Goal: Transaction & Acquisition: Purchase product/service

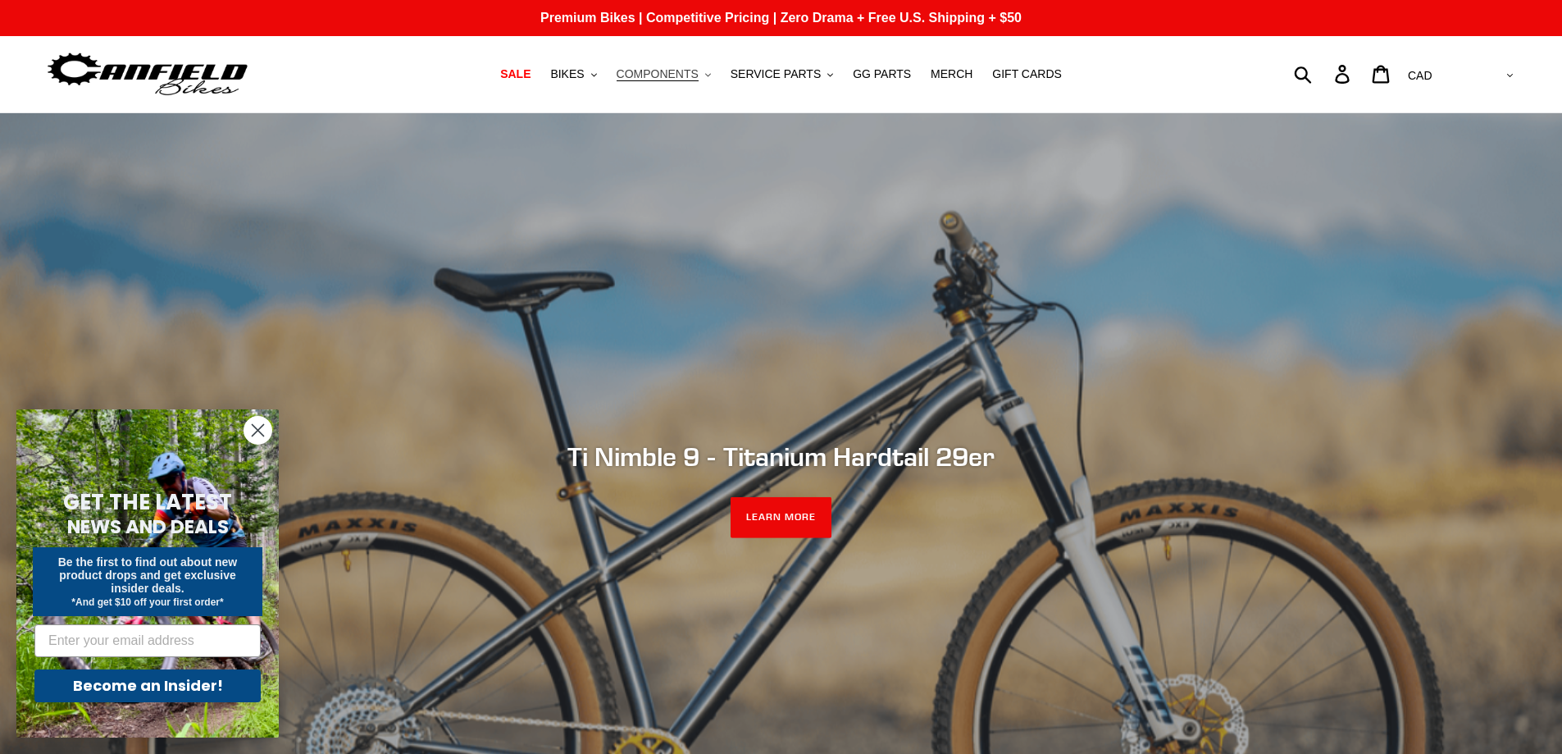
click at [690, 76] on span "COMPONENTS" at bounding box center [658, 74] width 82 height 14
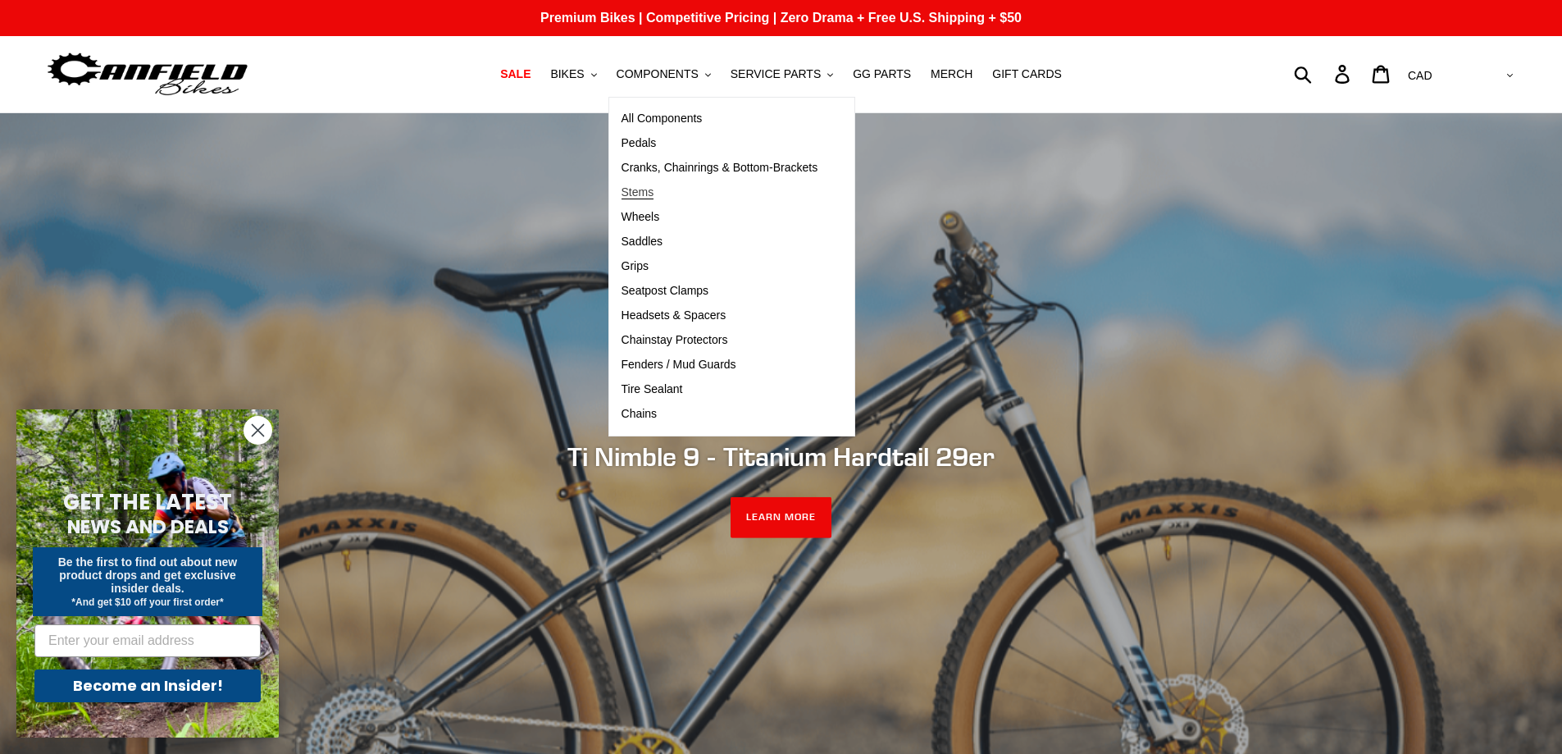
click at [654, 197] on span "Stems" at bounding box center [638, 192] width 33 height 14
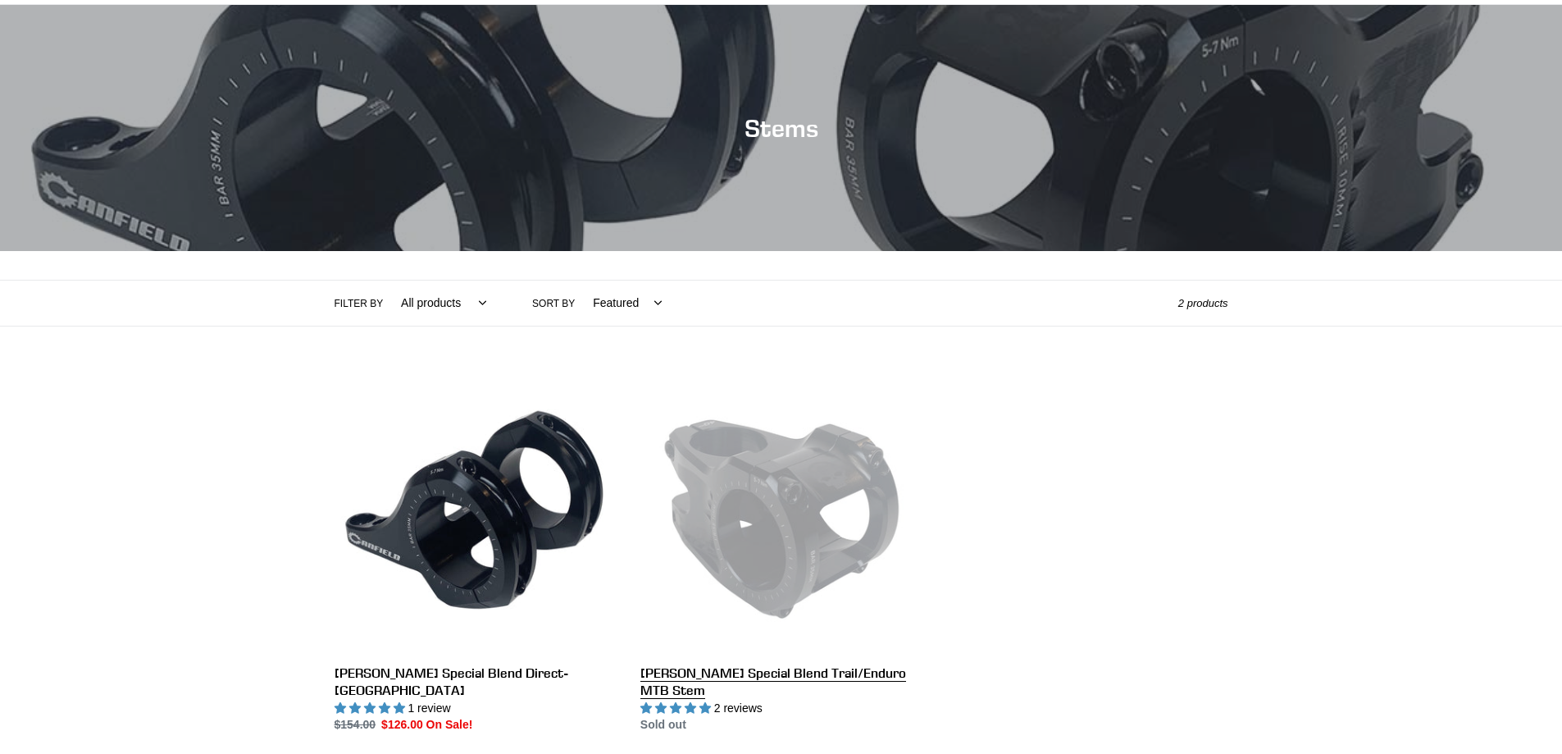
scroll to position [328, 0]
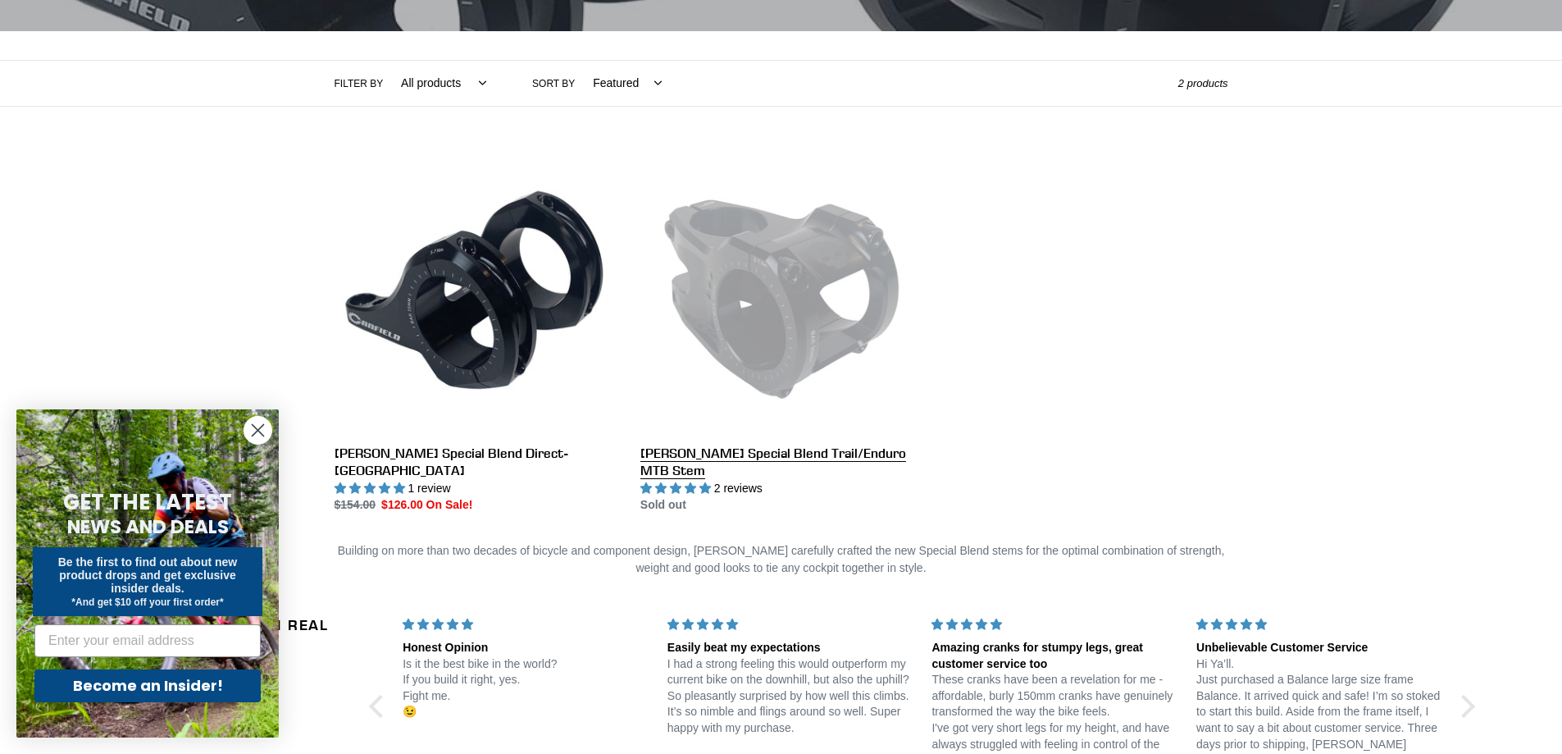
click at [795, 303] on link "Canfield Special Blend Trail/Enduro MTB Stem" at bounding box center [780, 333] width 281 height 362
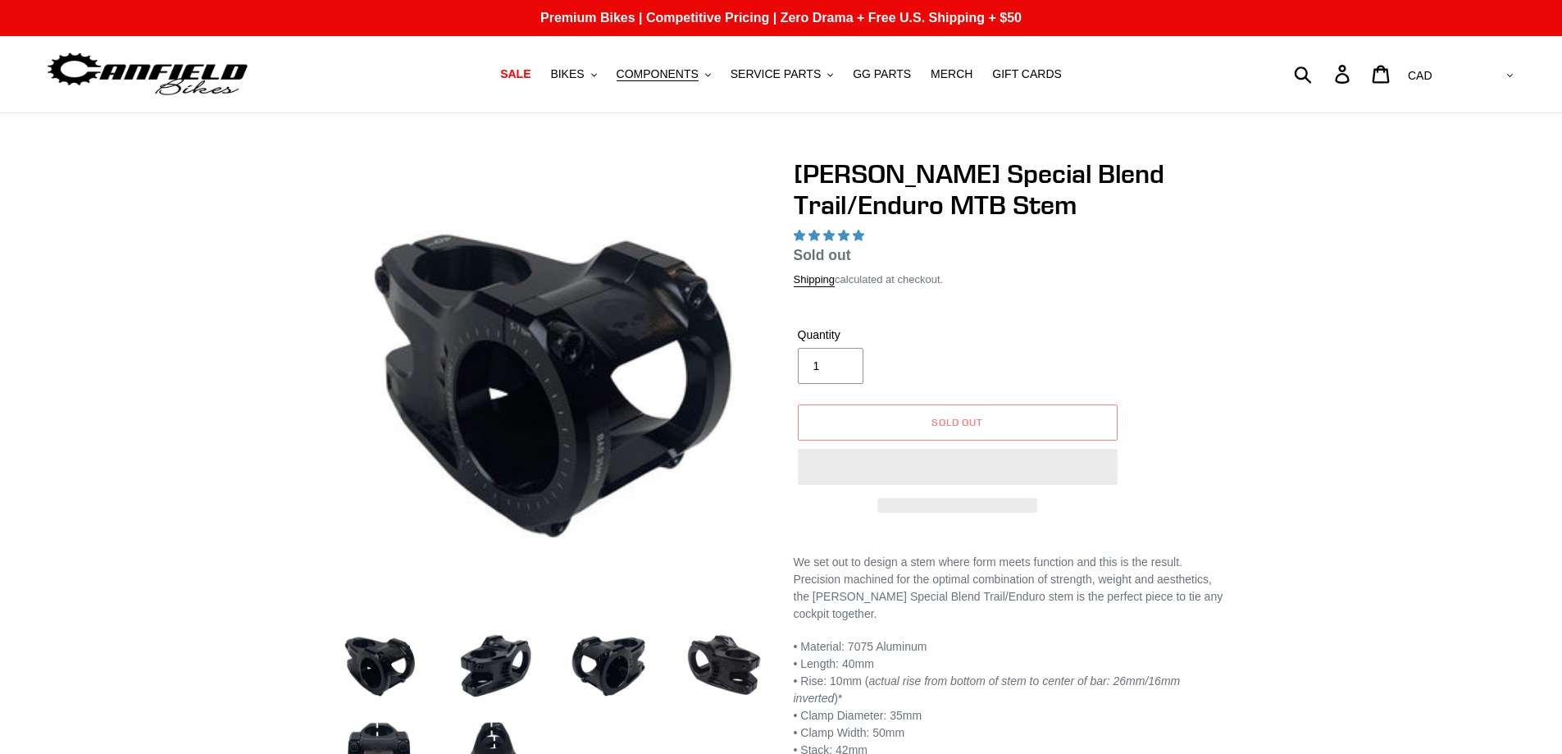
select select "highest-rating"
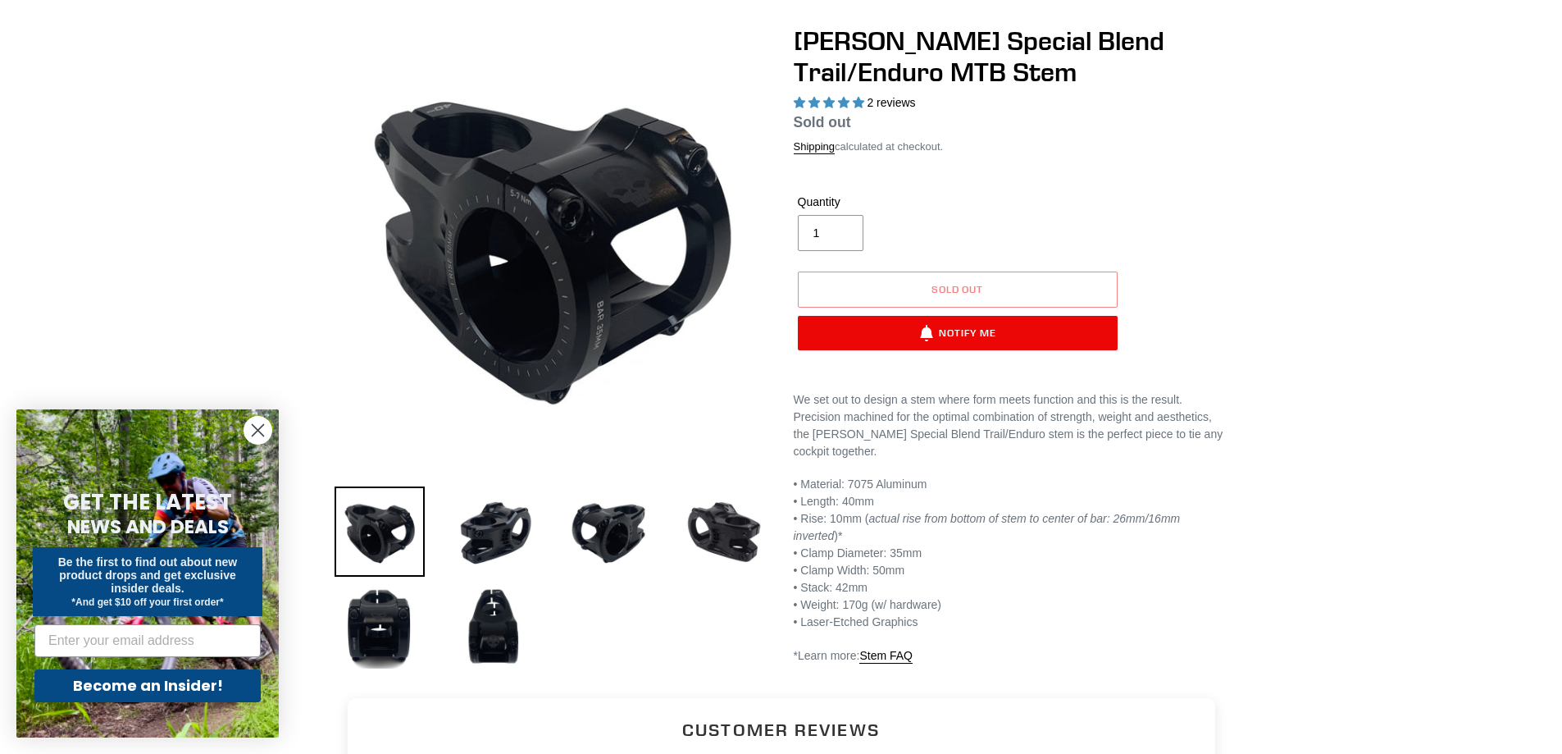
scroll to position [246, 0]
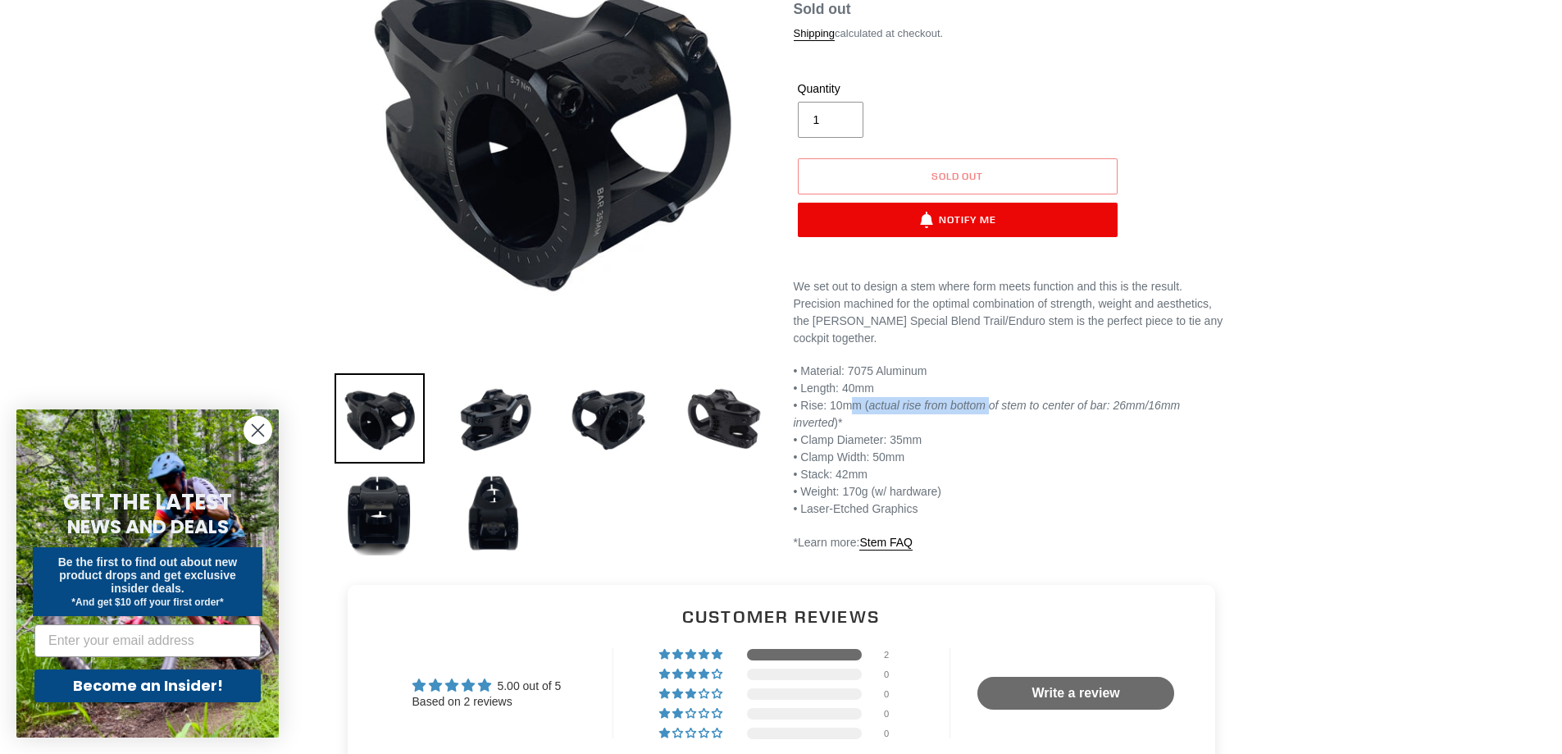
drag, startPoint x: 846, startPoint y: 409, endPoint x: 986, endPoint y: 406, distance: 139.4
click at [986, 406] on p "• Material: 7075 Aluminum • Length: 40mm • Rise: 10mm ( actual rise from bottom…" at bounding box center [1011, 439] width 435 height 155
click at [986, 406] on em "actual rise from bottom of stem to center of bar: 26mm/16mm inverted" at bounding box center [987, 413] width 387 height 30
click at [727, 425] on img at bounding box center [724, 418] width 90 height 90
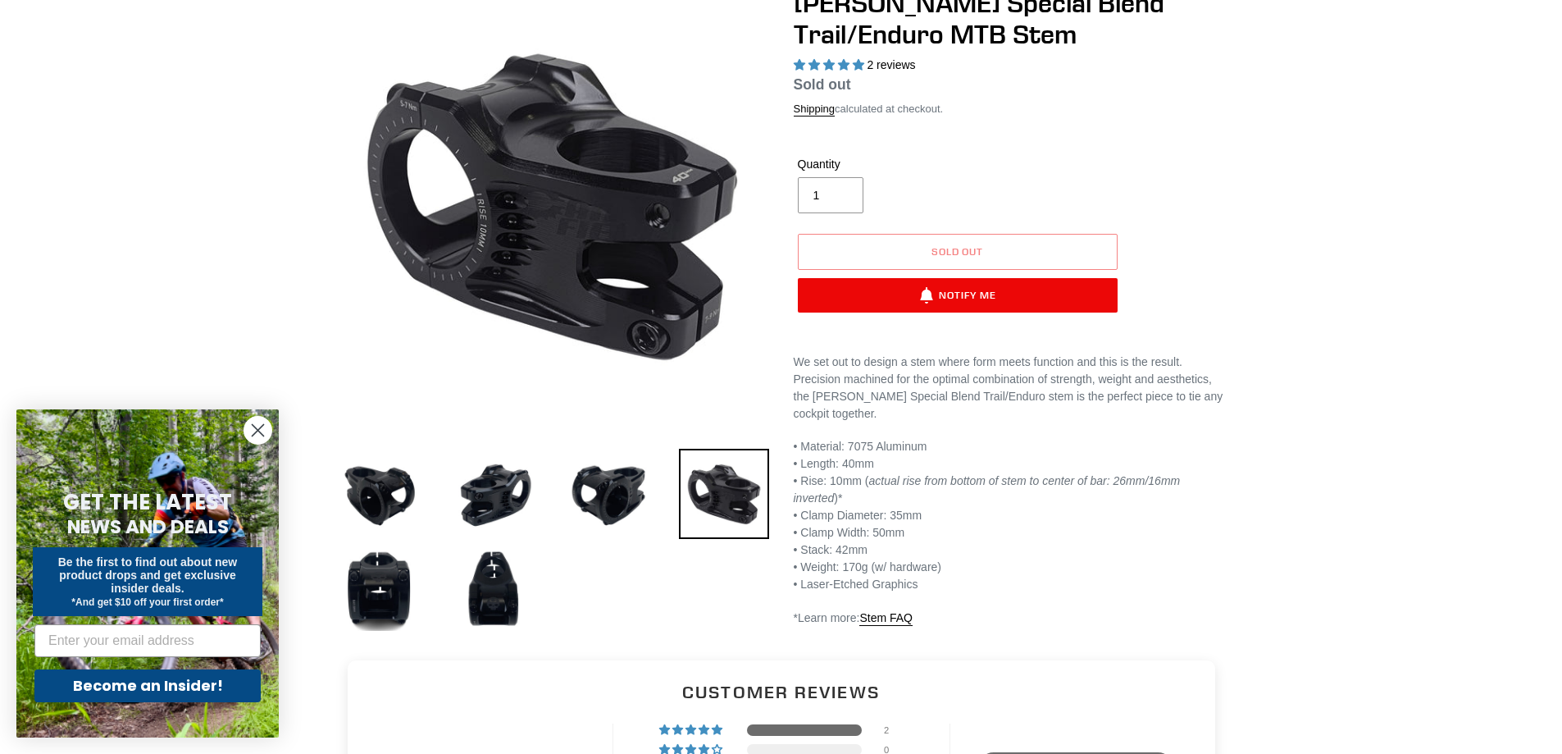
scroll to position [164, 0]
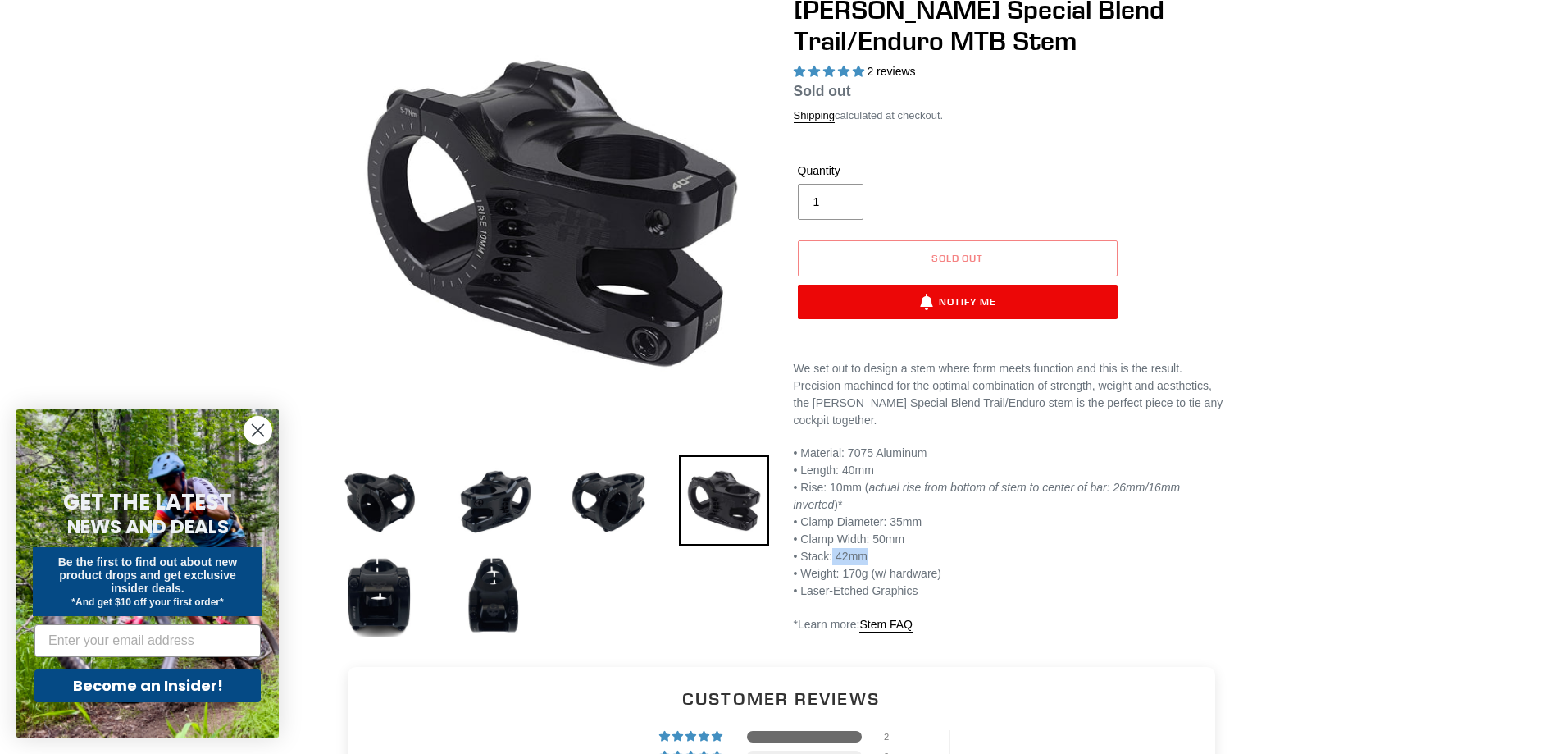
click at [863, 536] on p "• Material: 7075 Aluminum • Length: 40mm • Rise: 10mm ( actual rise from bottom…" at bounding box center [1011, 521] width 435 height 155
drag, startPoint x: 824, startPoint y: 540, endPoint x: 841, endPoint y: 538, distance: 17.3
click at [841, 538] on p "• Material: 7075 Aluminum • Length: 40mm • Rise: 10mm ( actual rise from bottom…" at bounding box center [1011, 521] width 435 height 155
click at [833, 539] on p "• Material: 7075 Aluminum • Length: 40mm • Rise: 10mm ( actual rise from bottom…" at bounding box center [1011, 521] width 435 height 155
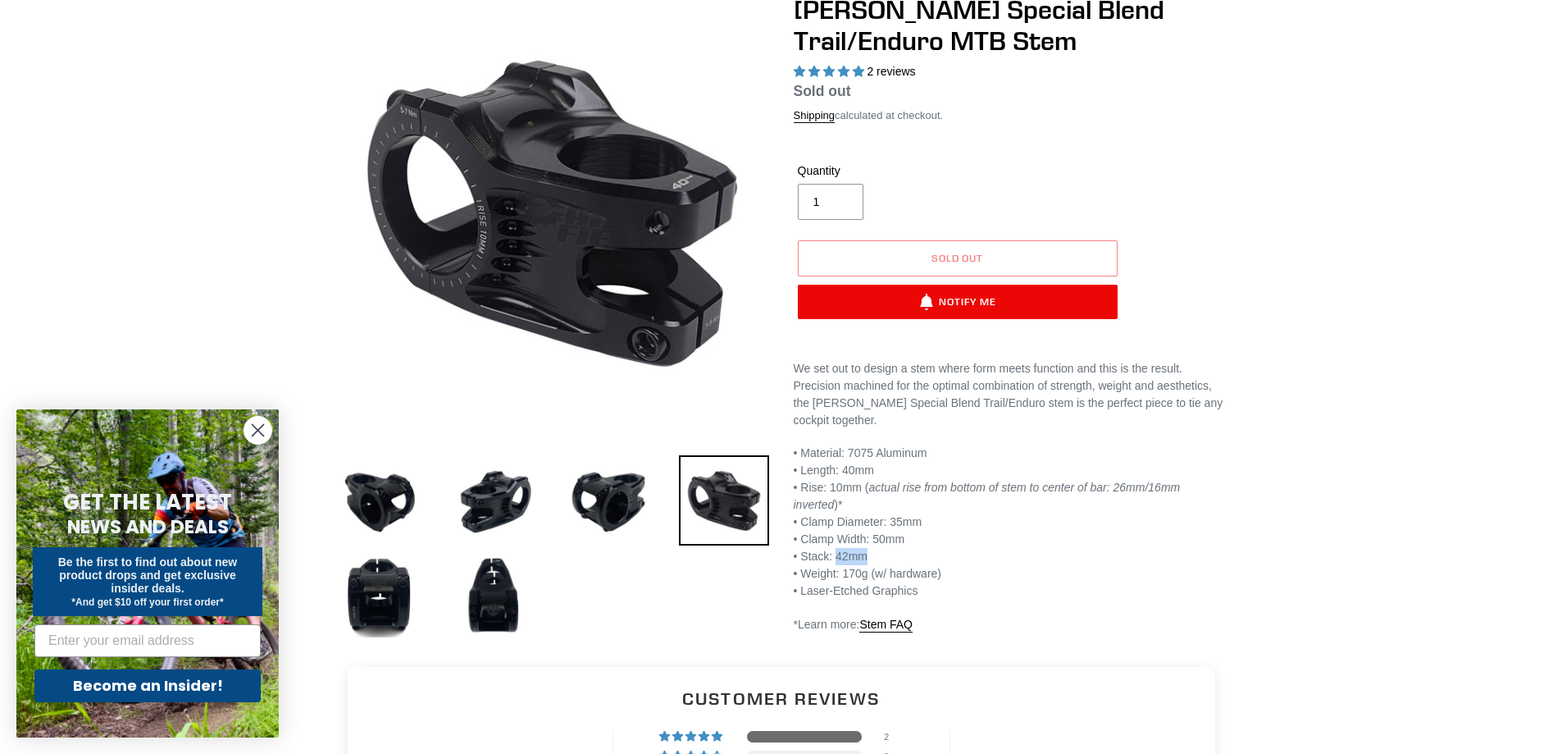
drag, startPoint x: 832, startPoint y: 540, endPoint x: 871, endPoint y: 540, distance: 38.5
click at [871, 540] on p "• Material: 7075 Aluminum • Length: 40mm • Rise: 10mm ( actual rise from bottom…" at bounding box center [1011, 521] width 435 height 155
click at [594, 489] on img at bounding box center [609, 500] width 90 height 90
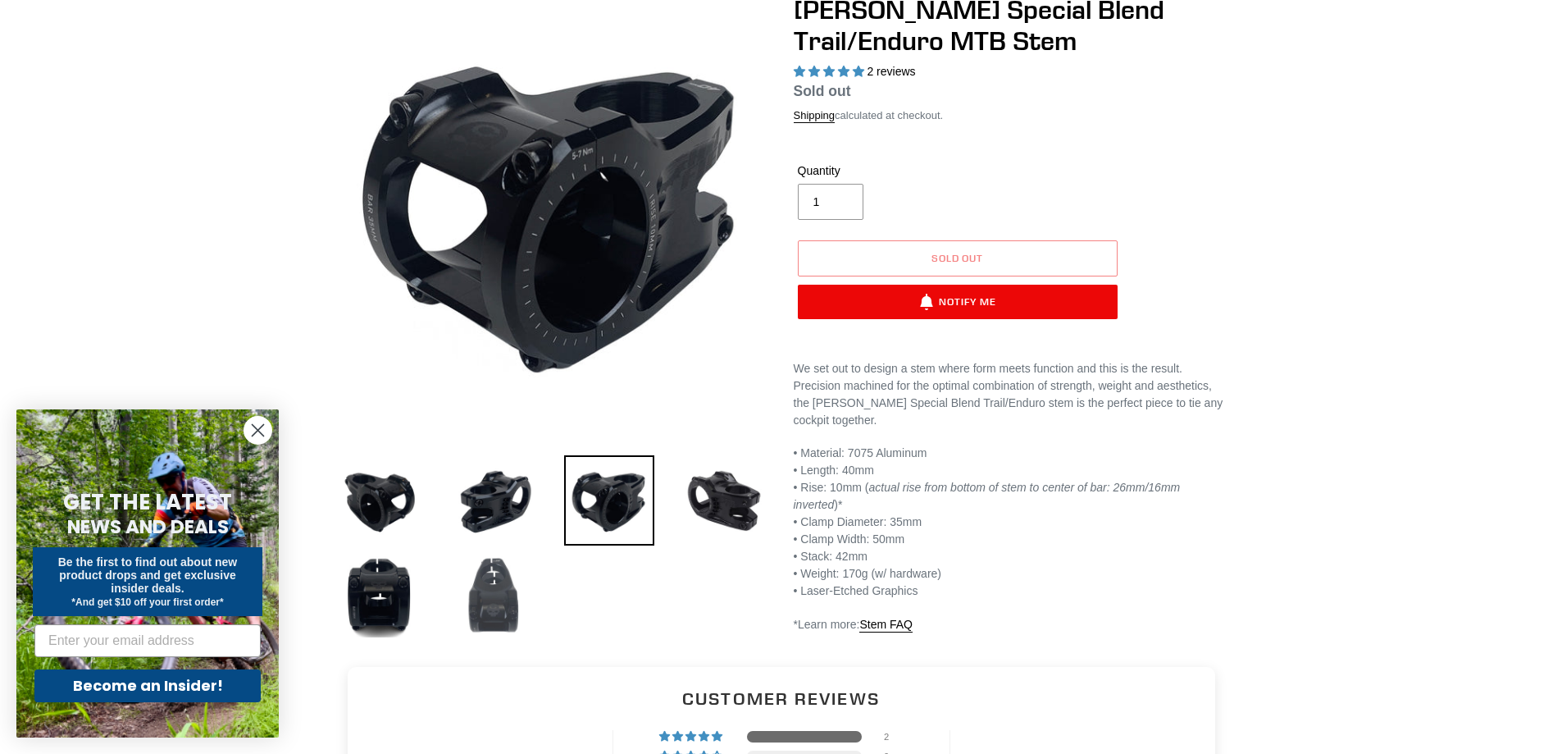
click at [493, 639] on img at bounding box center [494, 595] width 90 height 90
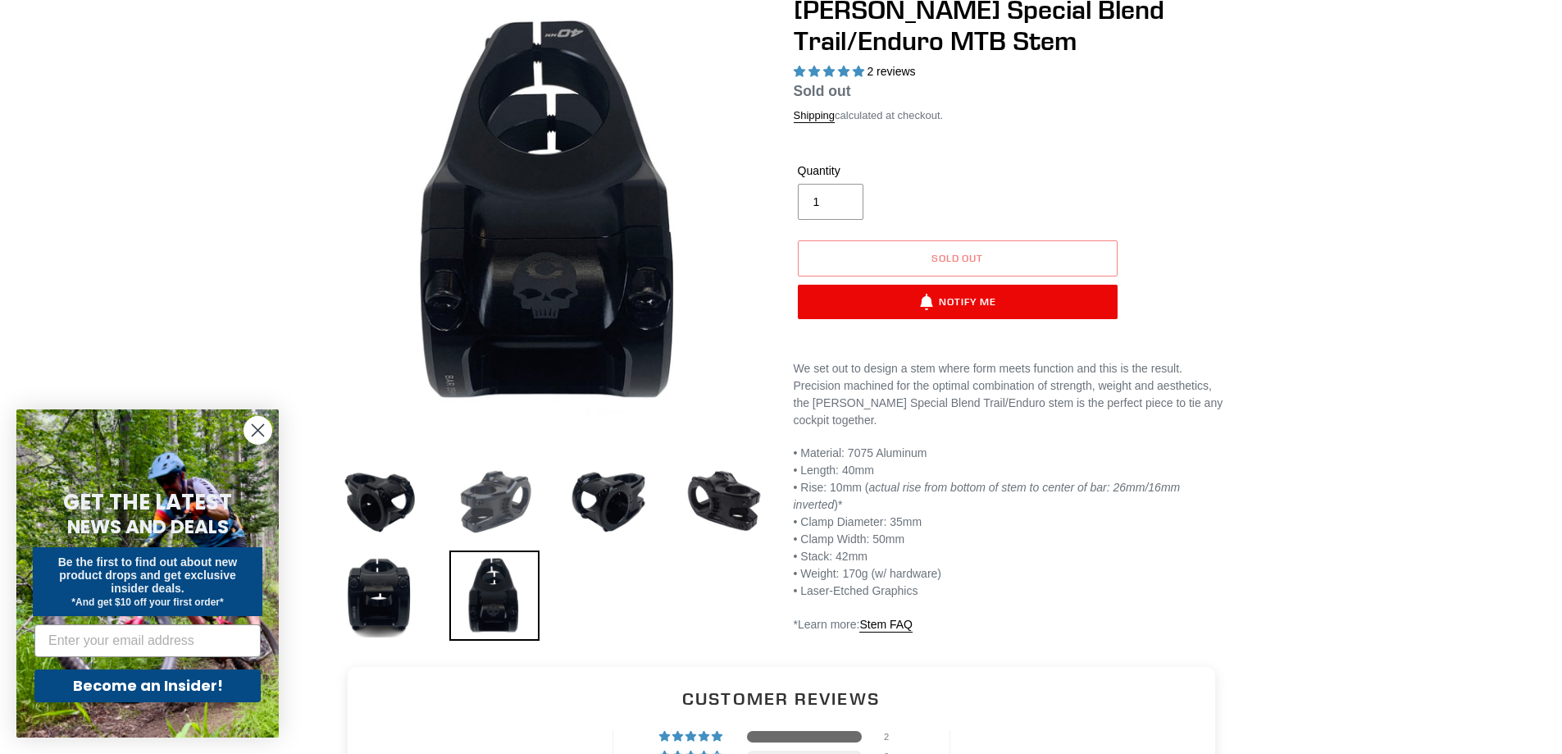
click at [505, 503] on img at bounding box center [494, 500] width 90 height 90
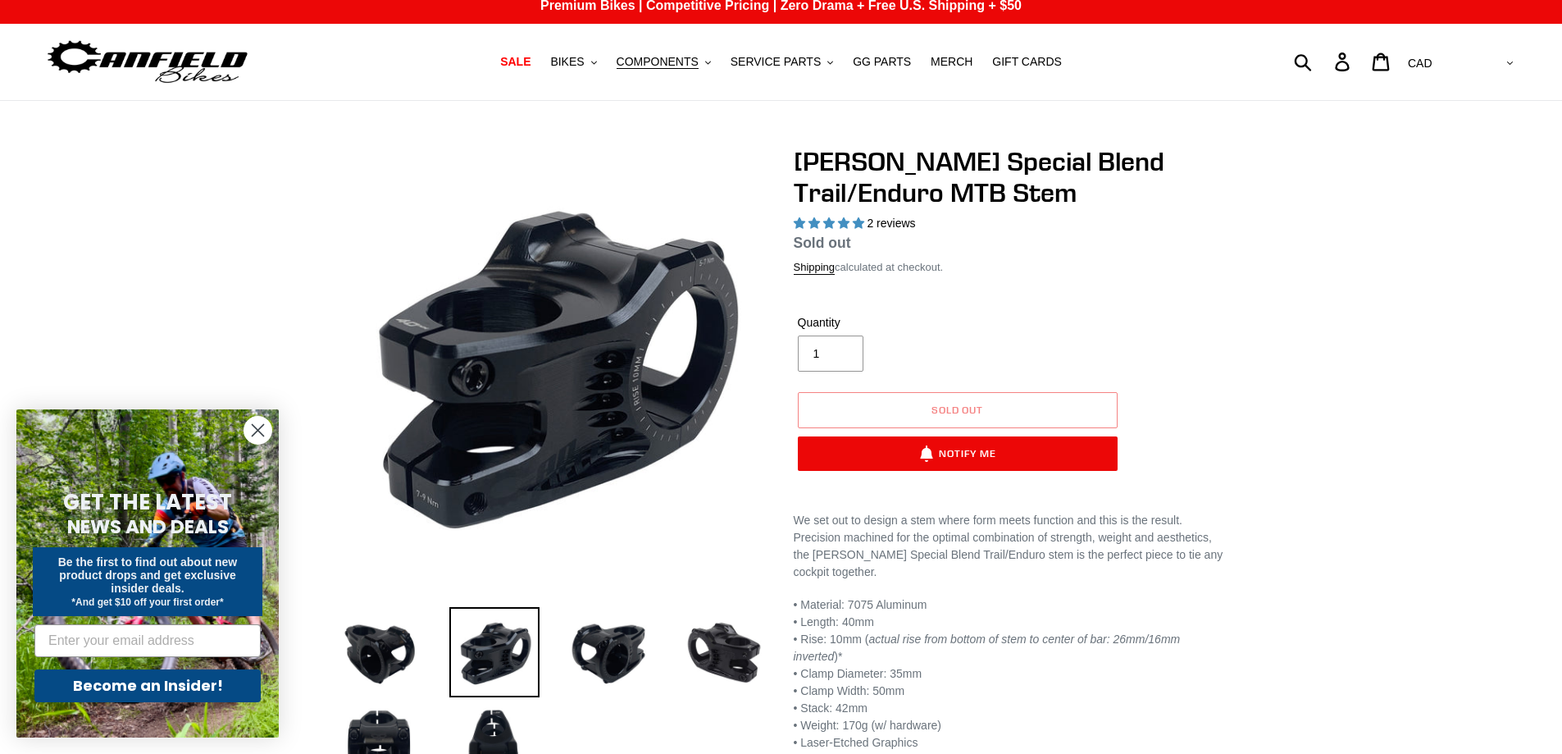
scroll to position [0, 0]
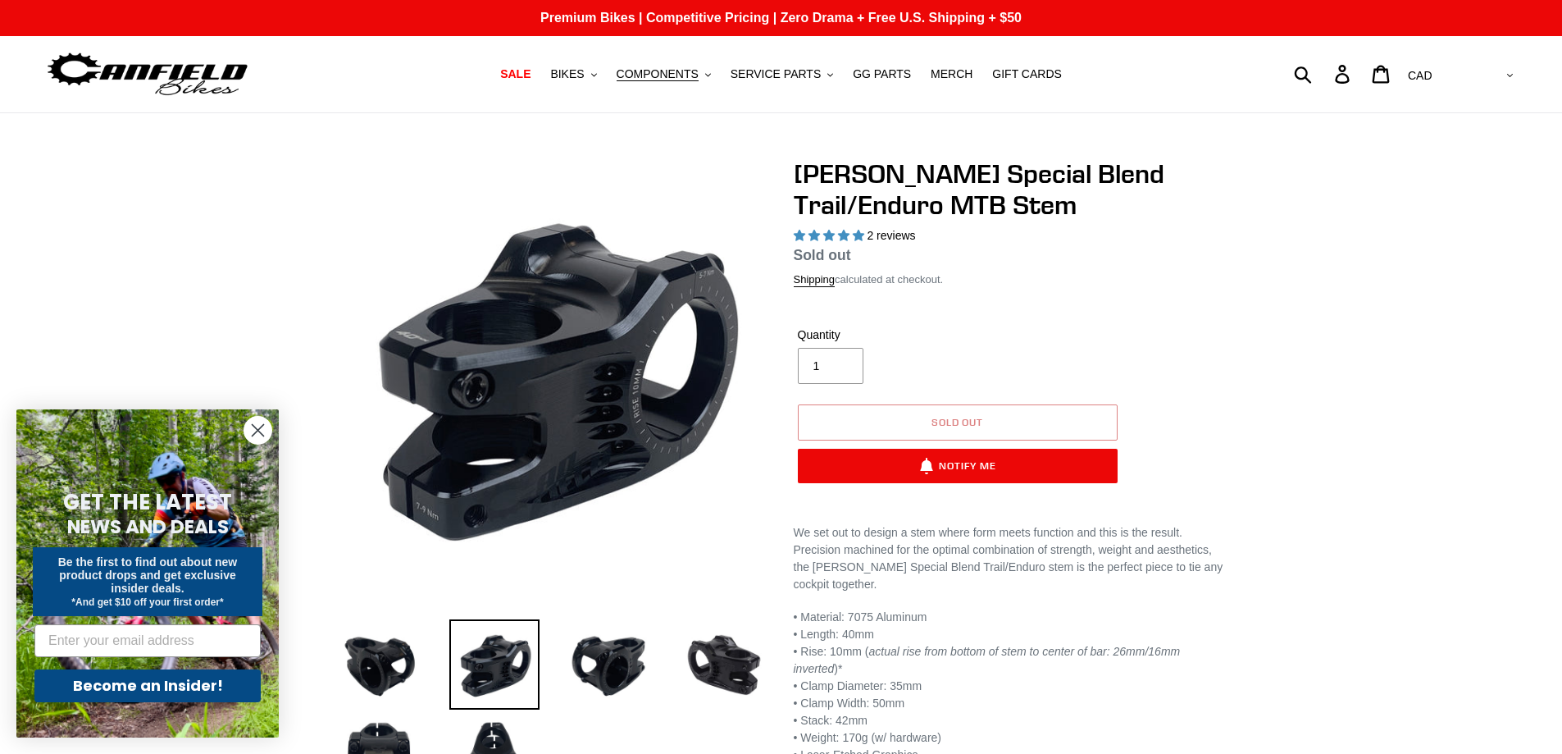
click at [927, 424] on button "Sold out" at bounding box center [958, 422] width 320 height 36
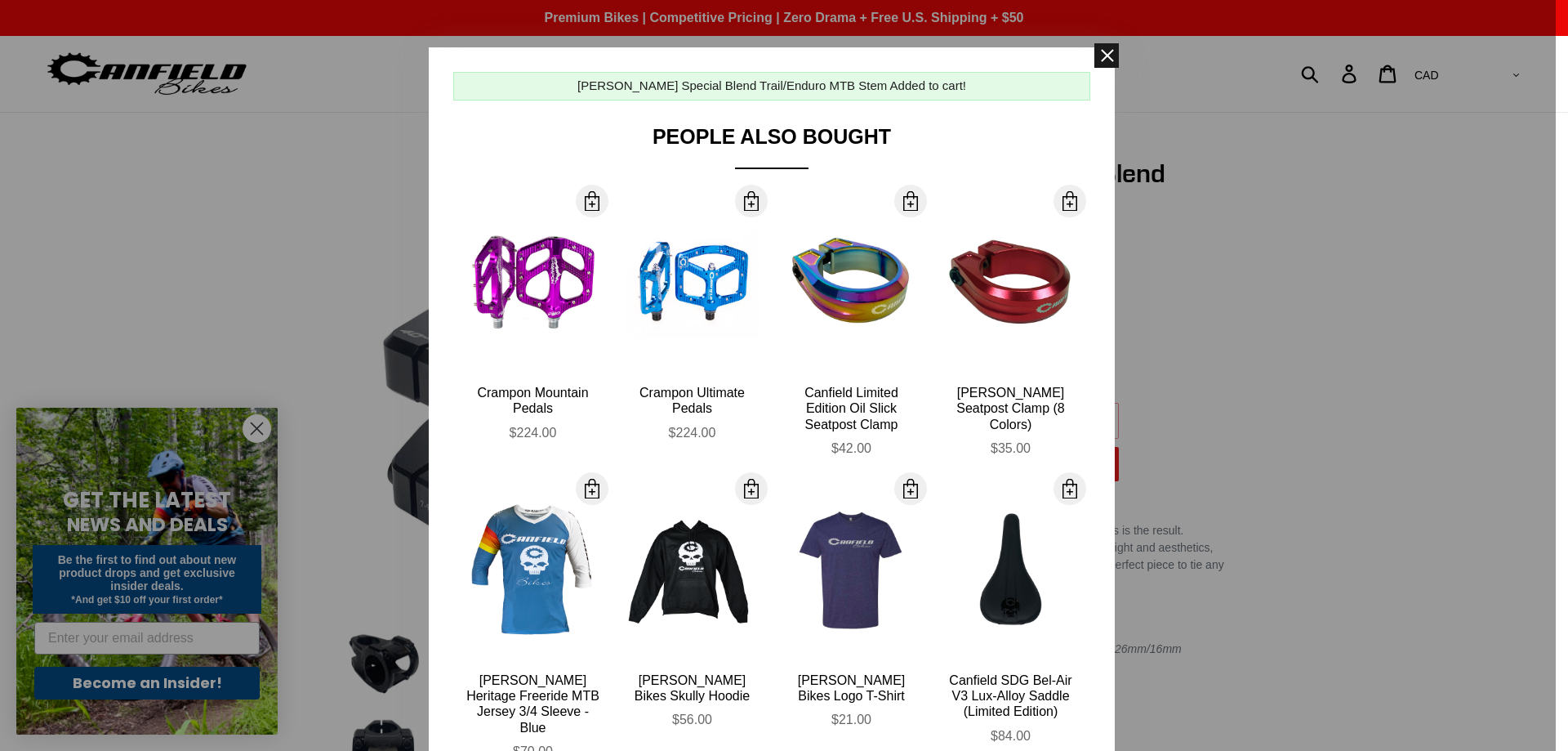
click at [1100, 58] on span at bounding box center [1107, 55] width 25 height 25
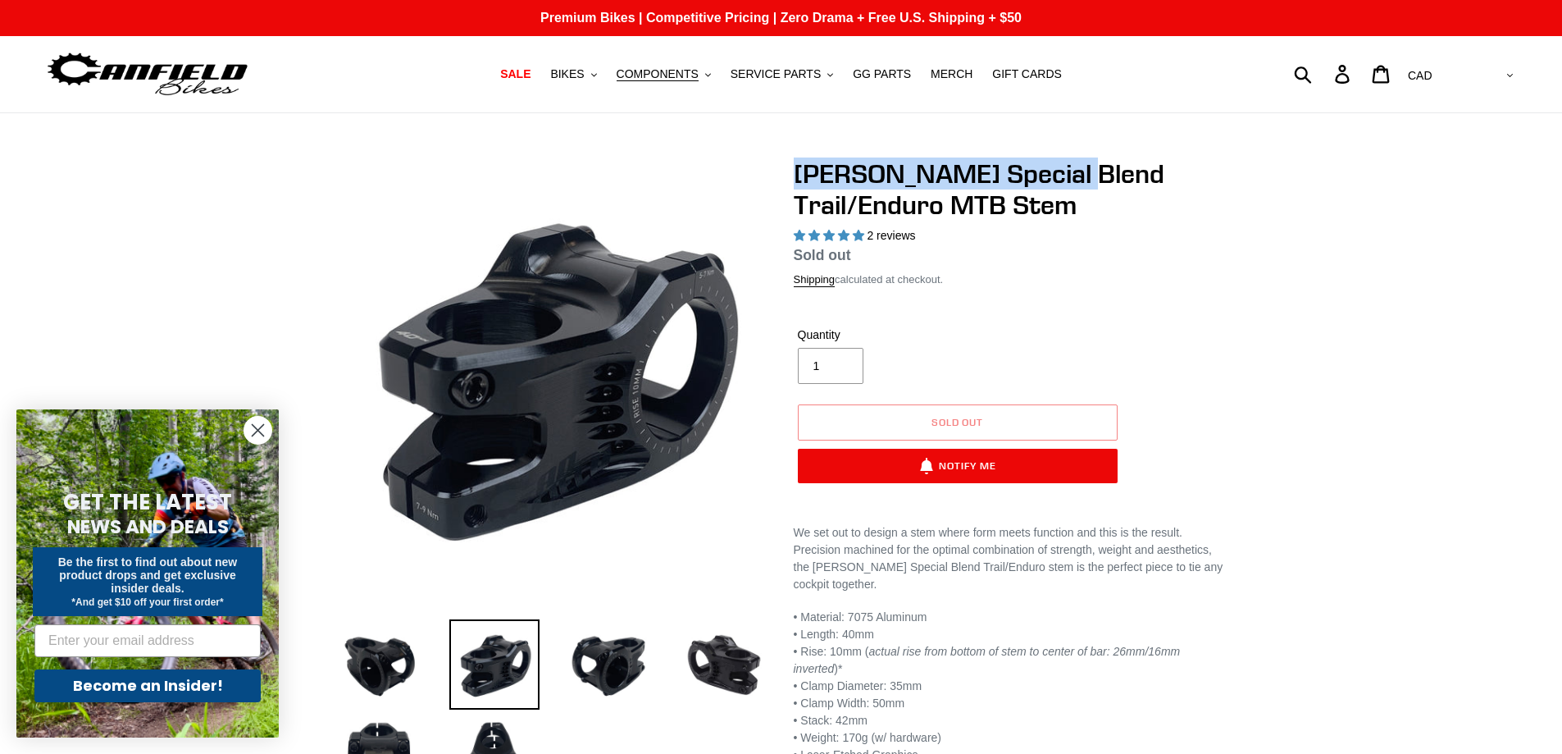
drag, startPoint x: 799, startPoint y: 175, endPoint x: 1052, endPoint y: 178, distance: 252.6
click at [1052, 178] on h1 "Canfield Special Blend Trail/Enduro MTB Stem" at bounding box center [1011, 189] width 435 height 63
copy h1 "Canfield Special Blend"
